Goal: Check status: Check status

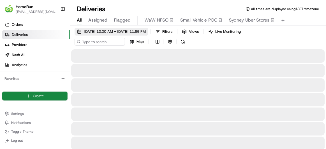
click at [105, 32] on span "22/08/2025 12:00 AM - 22/08/2025 11:59 PM" at bounding box center [115, 31] width 62 height 5
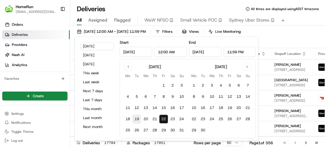
click at [138, 119] on button "19" at bounding box center [136, 119] width 9 height 9
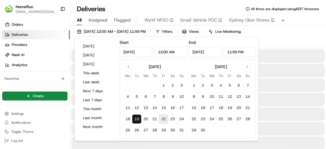
type input "Aug 19, 2025"
click at [138, 119] on button "19" at bounding box center [136, 119] width 9 height 9
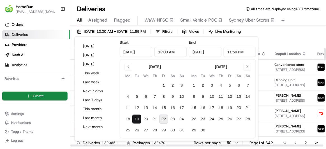
click at [281, 41] on div "19/08/2025 12:00 AM - 19/08/2025 11:59 PM Filters Views Live Monitoring Map" at bounding box center [198, 38] width 256 height 20
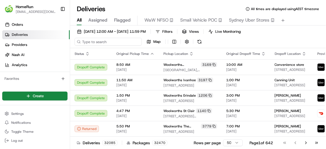
click at [93, 41] on input at bounding box center [107, 42] width 67 height 8
paste input "265393343"
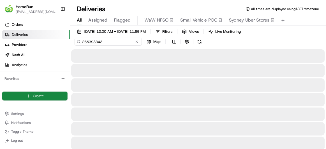
type input "265393343"
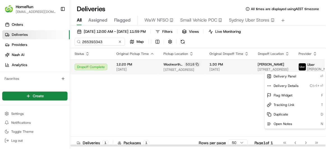
click at [323, 70] on html "HomeRun sriley2@woolworths.com.au Toggle Sidebar Orders Deliveries Providers Na…" at bounding box center [163, 74] width 326 height 149
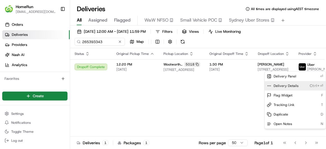
click at [287, 85] on span "Delivery Details" at bounding box center [286, 86] width 25 height 4
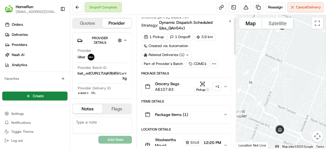
scroll to position [25, 0]
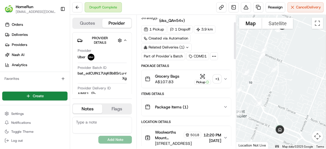
click at [218, 79] on div "+ 1" at bounding box center [217, 79] width 8 height 8
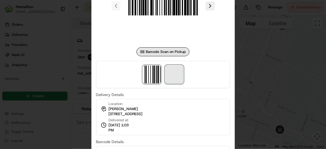
click at [174, 76] on span at bounding box center [174, 75] width 18 height 18
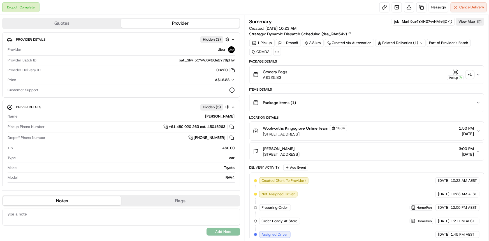
click at [472, 74] on div "+ 1" at bounding box center [470, 75] width 8 height 8
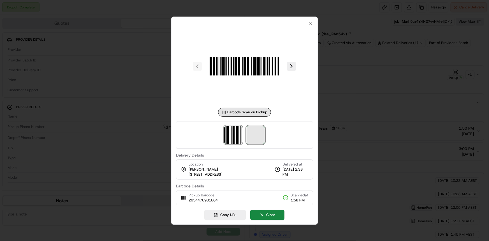
click at [253, 138] on span at bounding box center [256, 135] width 18 height 18
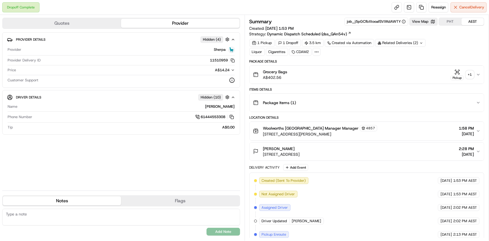
drag, startPoint x: 269, startPoint y: 0, endPoint x: 351, endPoint y: 81, distance: 116.0
click at [269, 81] on button "Grocery Bags A$402.56 Pickup + 1" at bounding box center [367, 75] width 234 height 18
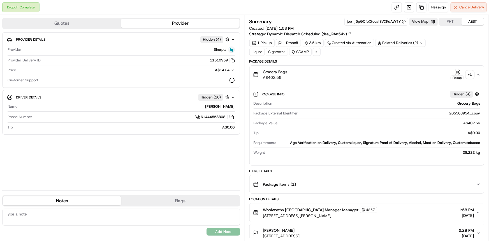
click at [269, 75] on div "+ 1" at bounding box center [470, 75] width 8 height 8
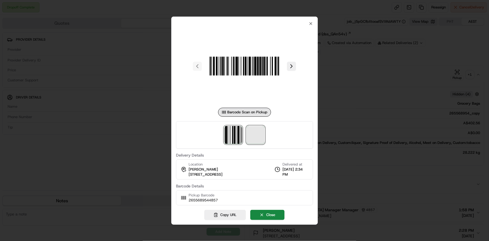
click at [255, 132] on span at bounding box center [256, 135] width 18 height 18
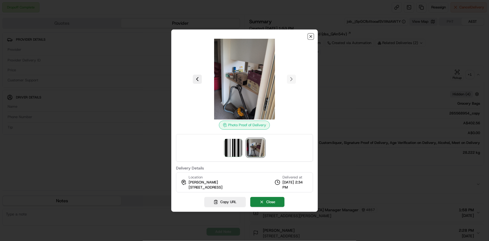
drag, startPoint x: 307, startPoint y: 2, endPoint x: 311, endPoint y: 37, distance: 34.9
click at [269, 37] on icon "button" at bounding box center [310, 36] width 4 height 4
